Goal: Transaction & Acquisition: Purchase product/service

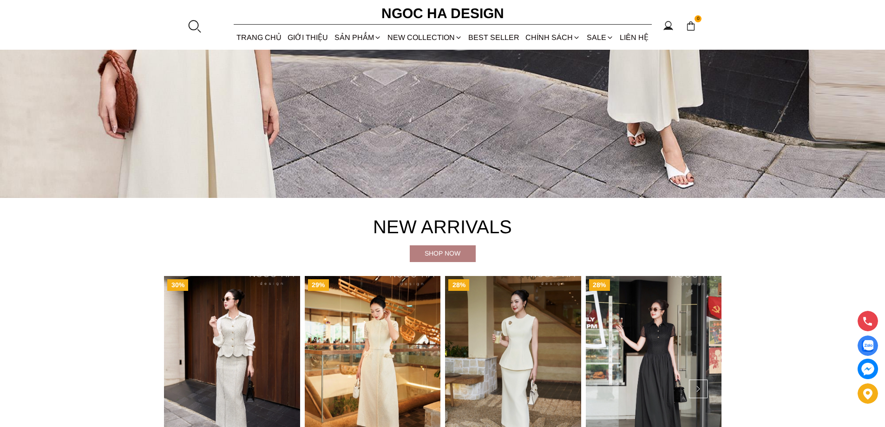
scroll to position [46, 0]
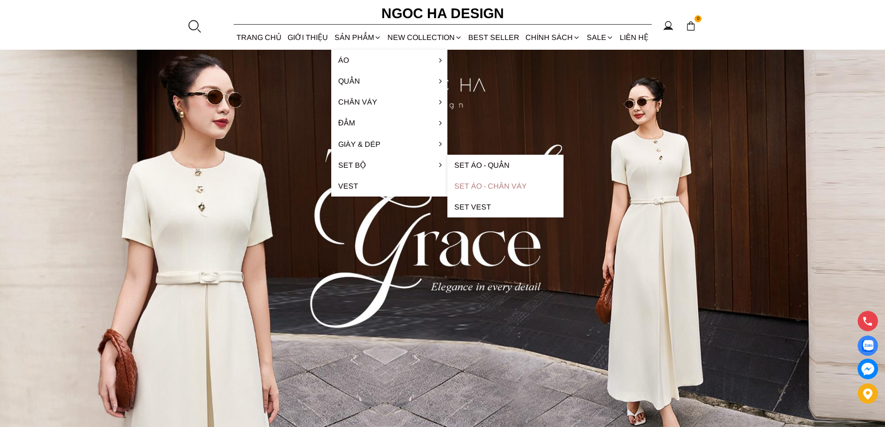
click at [500, 187] on link "Set Áo - Chân váy" at bounding box center [505, 186] width 116 height 21
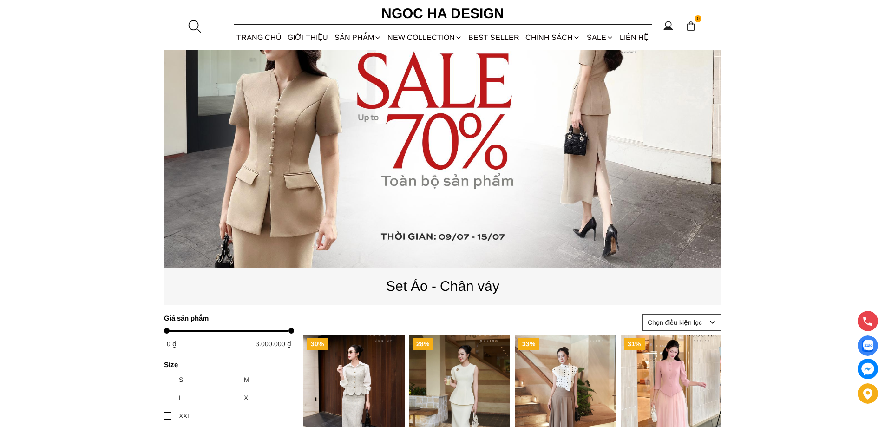
scroll to position [46, 0]
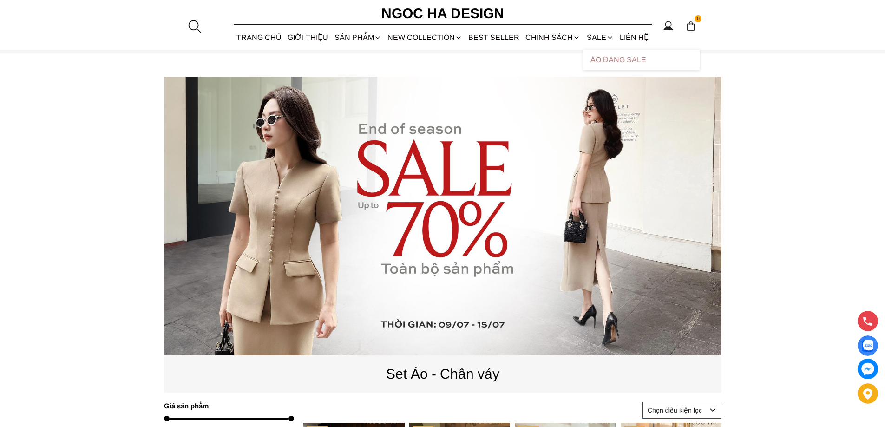
click at [603, 61] on link "Áo Đang Sale" at bounding box center [642, 60] width 116 height 20
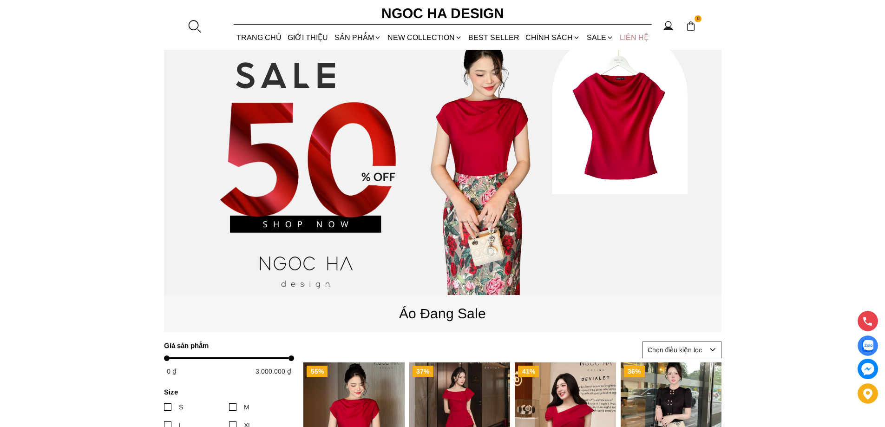
scroll to position [93, 0]
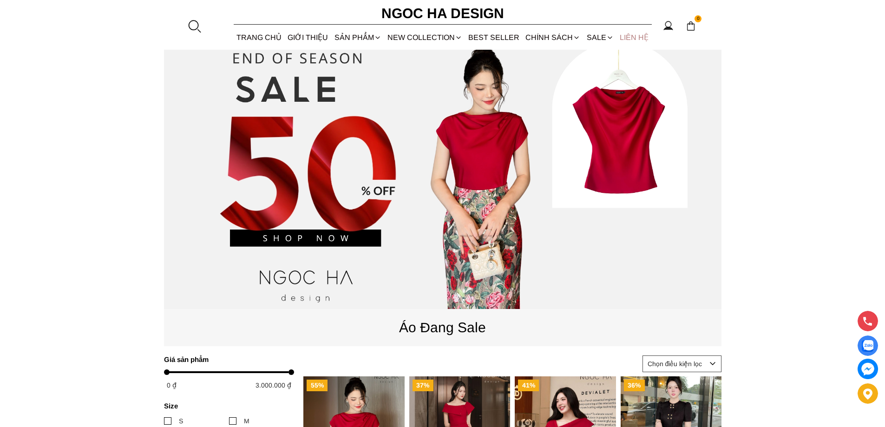
click at [636, 39] on link "LIÊN HỆ" at bounding box center [634, 37] width 35 height 25
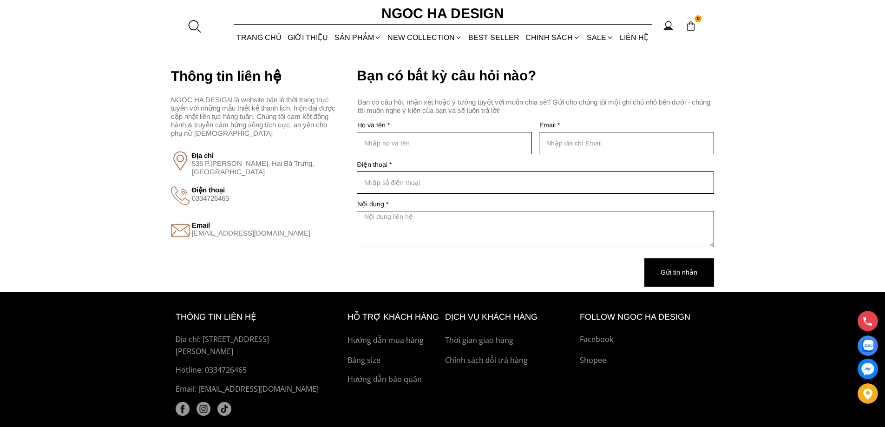
scroll to position [106, 0]
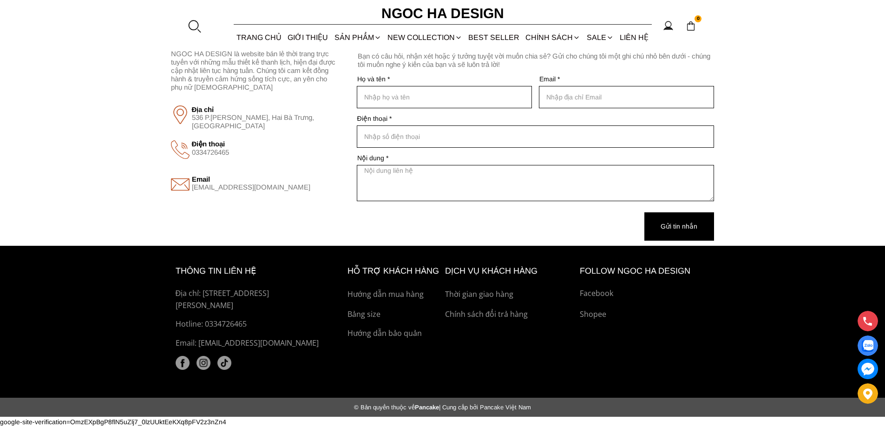
drag, startPoint x: 236, startPoint y: 307, endPoint x: 203, endPoint y: 296, distance: 33.8
click at [203, 294] on p "Địa chỉ: [STREET_ADDRESS][PERSON_NAME]" at bounding box center [251, 300] width 151 height 24
copy p "536 Minh Khai, Vĩnh Tuy, Hai Bà Trưng, Hà Nội"
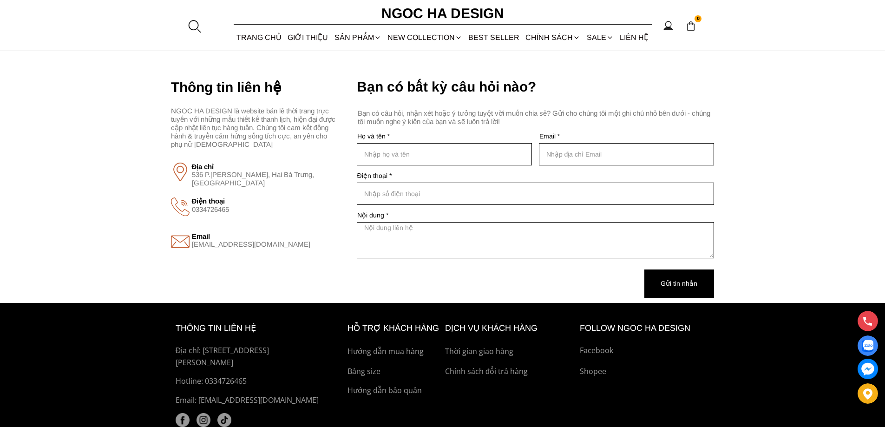
scroll to position [0, 0]
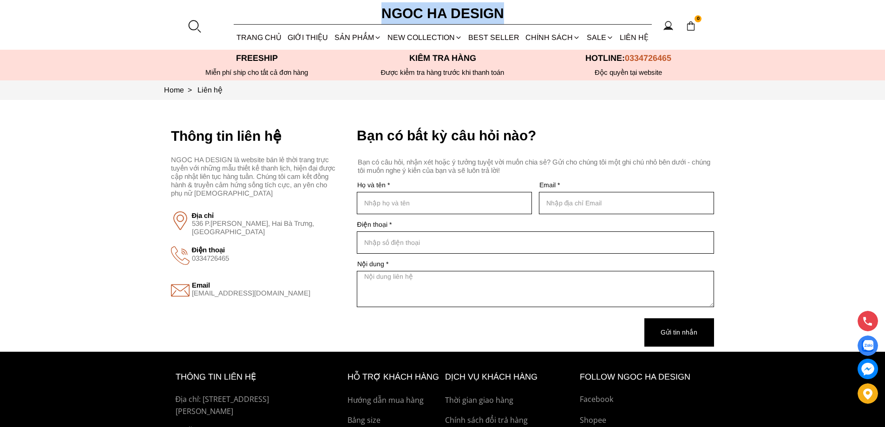
drag, startPoint x: 514, startPoint y: 11, endPoint x: 374, endPoint y: 11, distance: 140.8
click at [374, 11] on section "0 Trang chủ Giới thiệu Sản phẩm Áo Áo thun Áo sơ mi Áo Peplum Áo lụa Áo len Quầ…" at bounding box center [442, 25] width 885 height 50
copy h6 "Ngoc Ha Design"
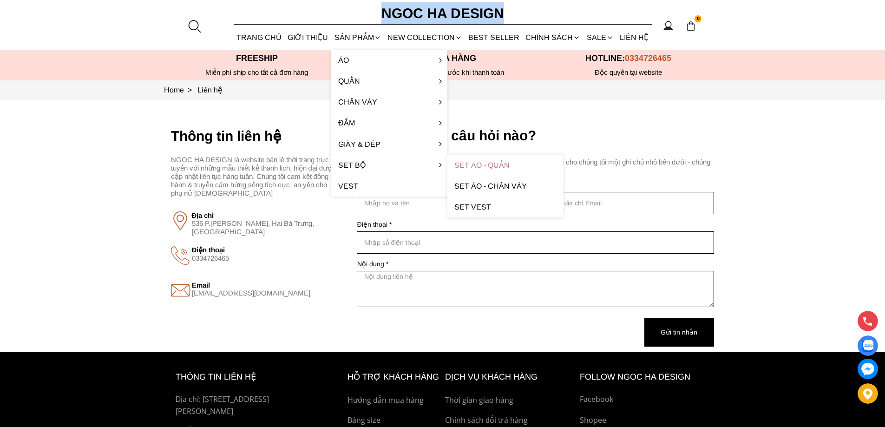
click at [496, 164] on link "Set Áo - Quần" at bounding box center [505, 165] width 116 height 21
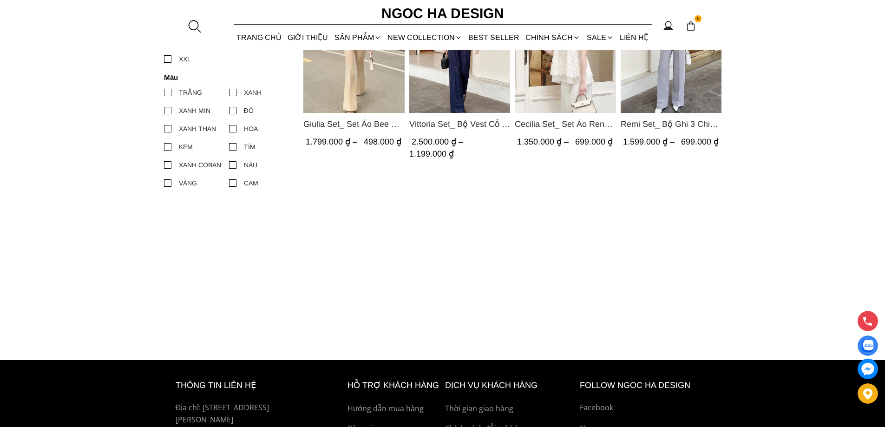
scroll to position [372, 0]
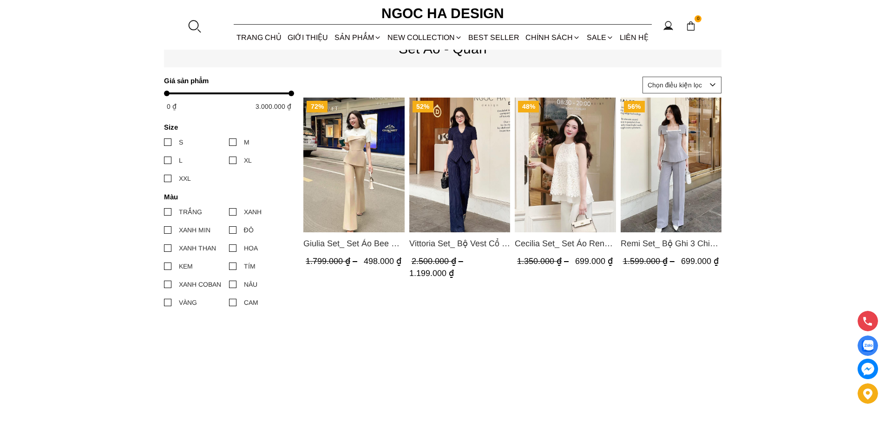
click at [452, 143] on img "Product image - Vittoria Set_ Bộ Vest Cổ V Quần Suông Kẻ Sọc BQ013" at bounding box center [459, 165] width 101 height 135
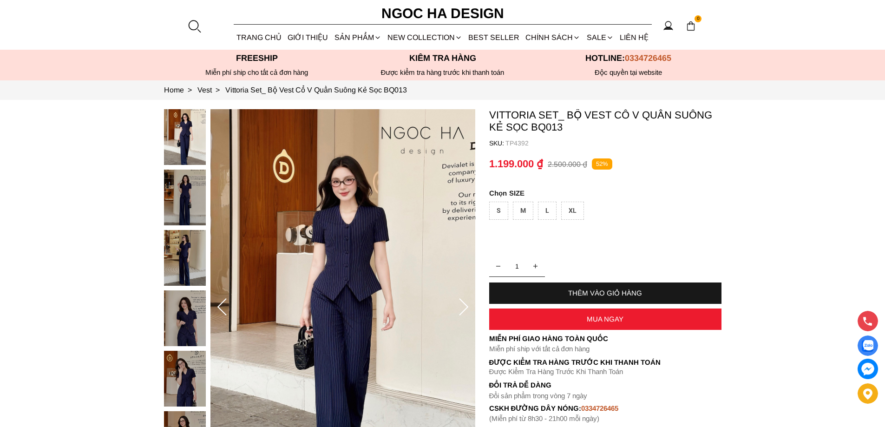
drag, startPoint x: 185, startPoint y: 191, endPoint x: 184, endPoint y: 198, distance: 7.4
click at [184, 191] on div at bounding box center [187, 290] width 46 height 362
click at [197, 251] on img at bounding box center [185, 258] width 42 height 56
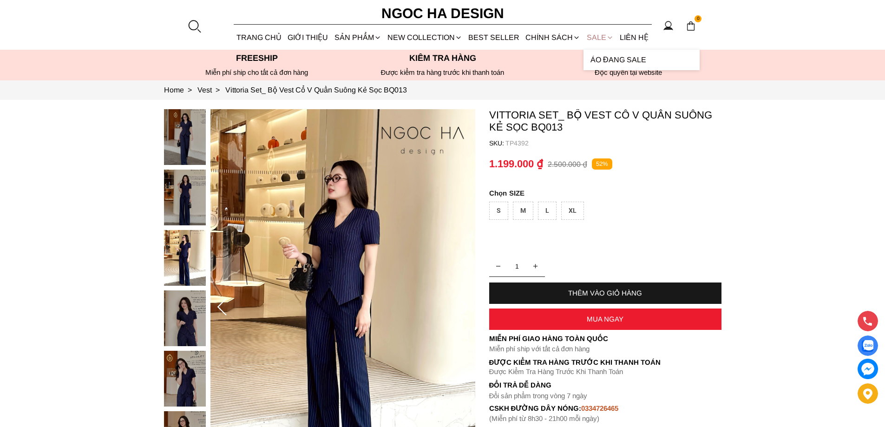
click at [601, 33] on link "SALE" at bounding box center [600, 37] width 33 height 25
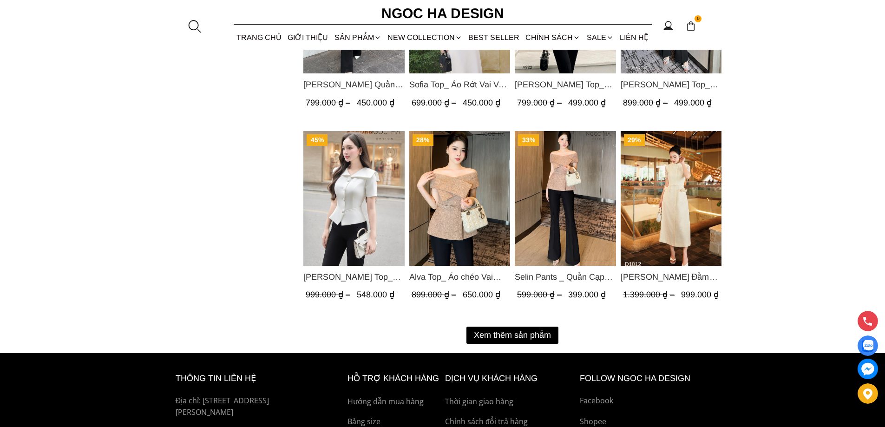
scroll to position [1235, 0]
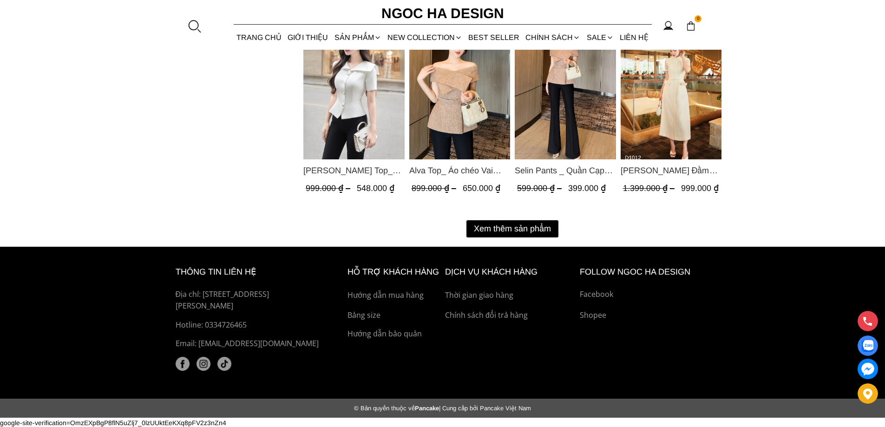
click at [543, 226] on button "Xem thêm sản phẩm" at bounding box center [512, 228] width 92 height 17
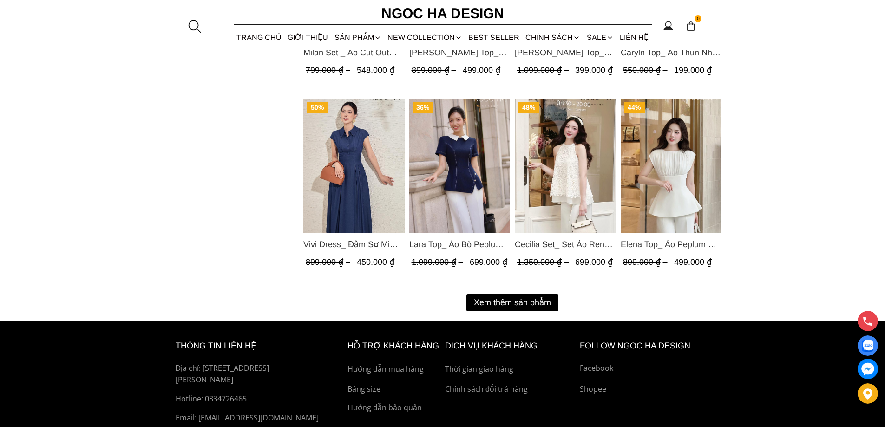
scroll to position [2206, 0]
